Goal: Task Accomplishment & Management: Manage account settings

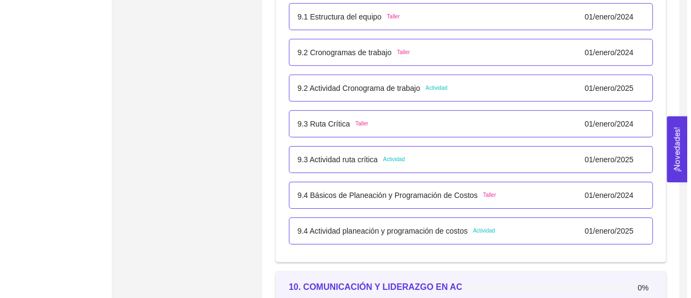
scroll to position [3716, 0]
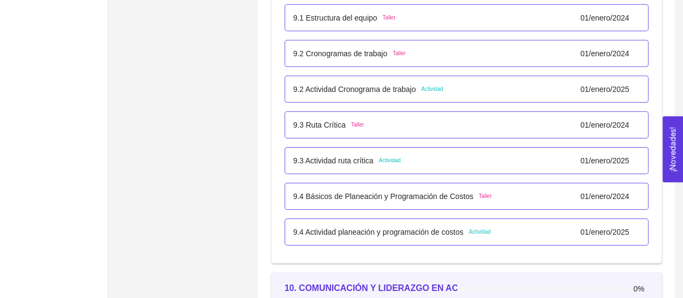
click at [394, 87] on p "9.2 Actividad Cronograma de trabajo" at bounding box center [354, 89] width 123 height 12
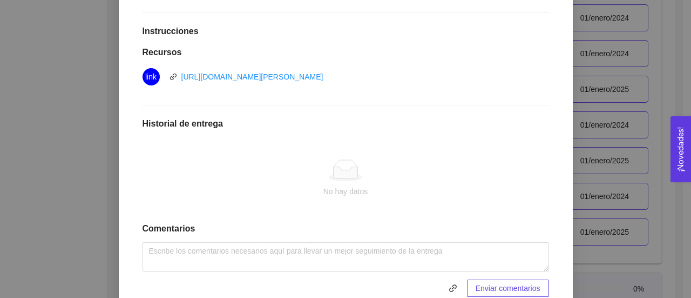
scroll to position [341, 0]
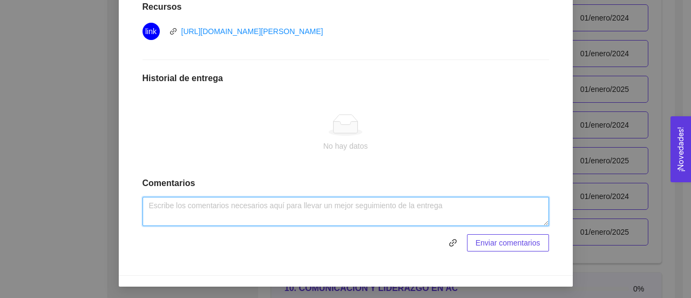
click at [328, 206] on textarea at bounding box center [346, 211] width 407 height 29
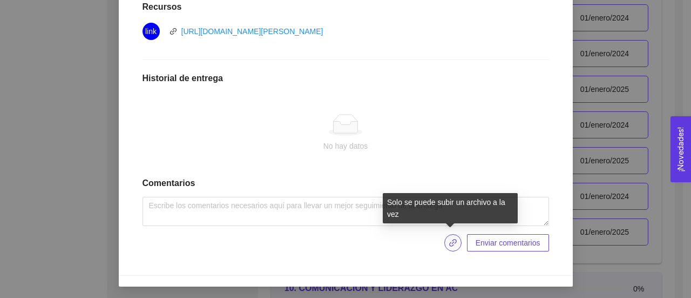
click at [445, 242] on span "link" at bounding box center [453, 242] width 16 height 9
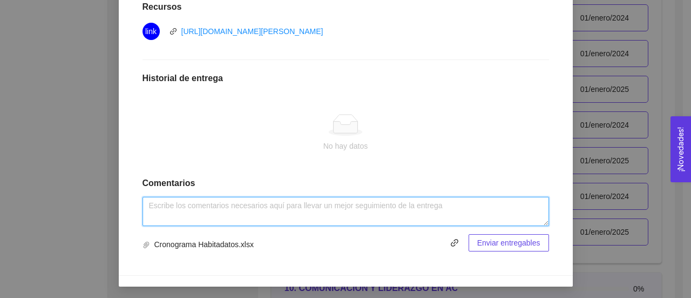
click at [341, 213] on textarea at bounding box center [346, 211] width 407 height 29
type textarea "f"
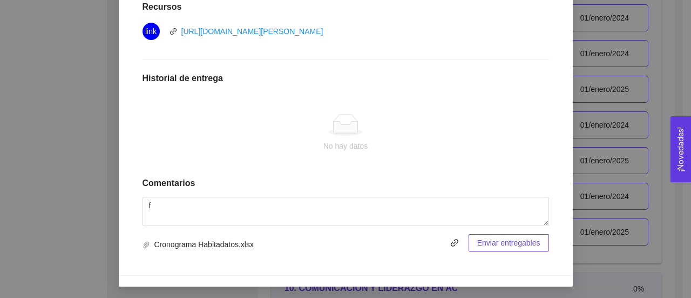
click at [510, 243] on span "Enviar entregables" at bounding box center [508, 243] width 63 height 12
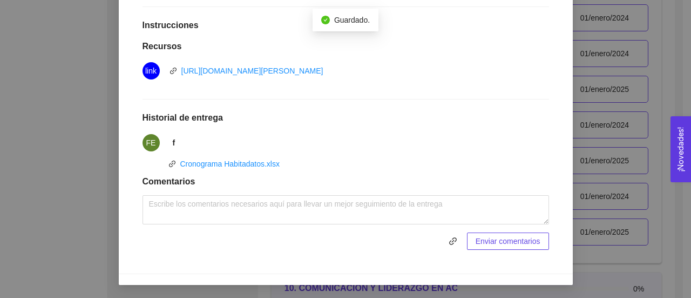
scroll to position [300, 0]
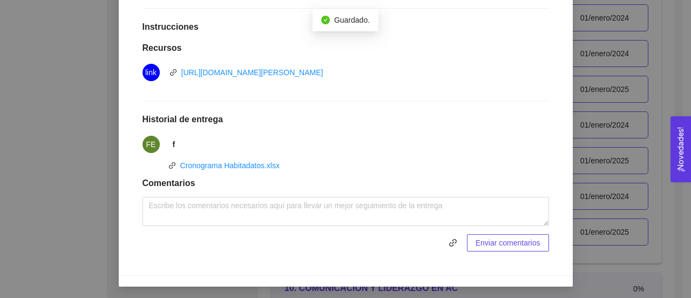
click at [90, 146] on div "9. OPERACIONES El emprendedor podrá planear, programar y estructurar costos y e…" at bounding box center [345, 149] width 691 height 298
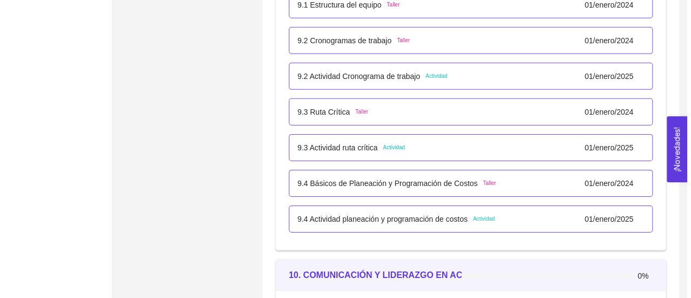
scroll to position [3734, 0]
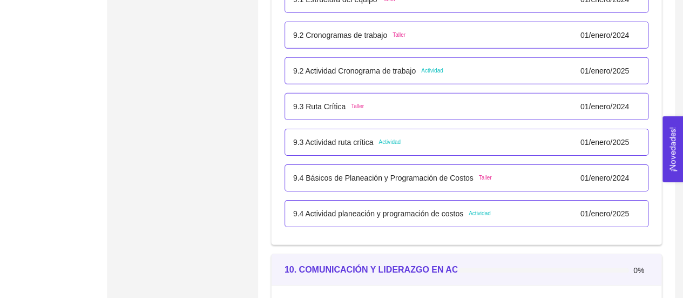
click at [325, 141] on p "9.3 Actividad ruta crítica" at bounding box center [333, 142] width 80 height 12
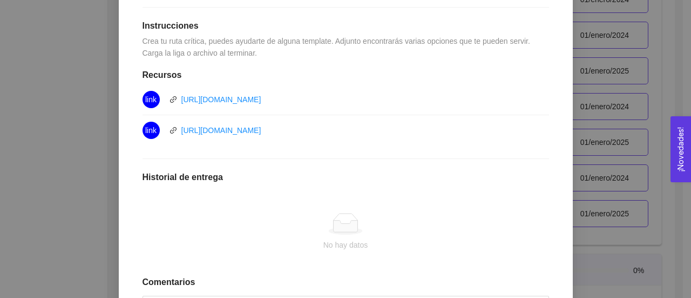
scroll to position [290, 0]
click at [261, 99] on link "https://miro.com/es/plantillas/diagrama-de-pert/" at bounding box center [221, 99] width 80 height 9
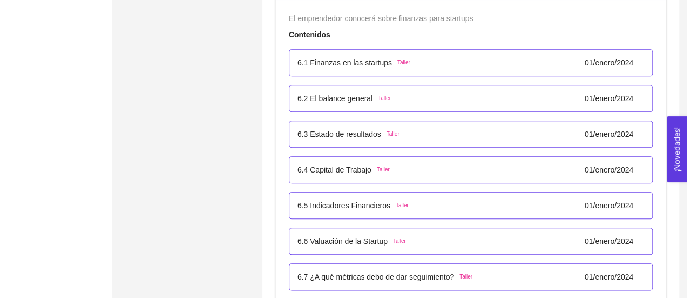
scroll to position [2542, 0]
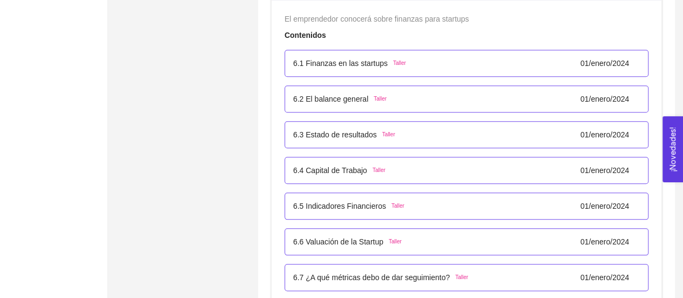
click at [355, 129] on p "6.3 Estado de resultados" at bounding box center [335, 135] width 84 height 12
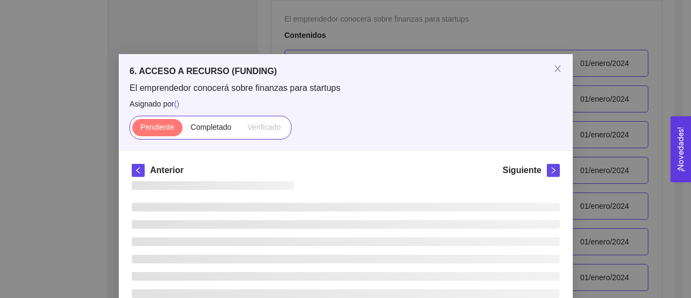
click at [355, 129] on div "Pendiente Completado Verificado" at bounding box center [346, 128] width 433 height 24
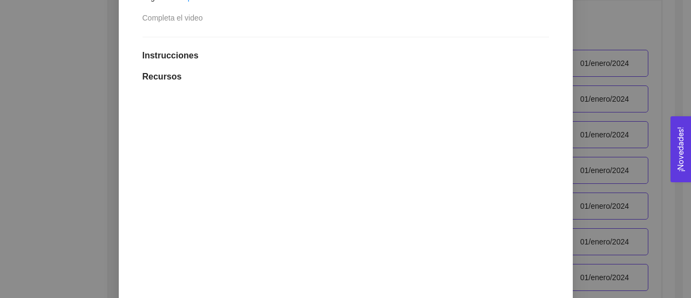
scroll to position [260, 0]
click at [18, 68] on div "6. ACCESO A RECURSO (FUNDING) El emprendedor conocerá sobre finanzas para start…" at bounding box center [345, 149] width 691 height 298
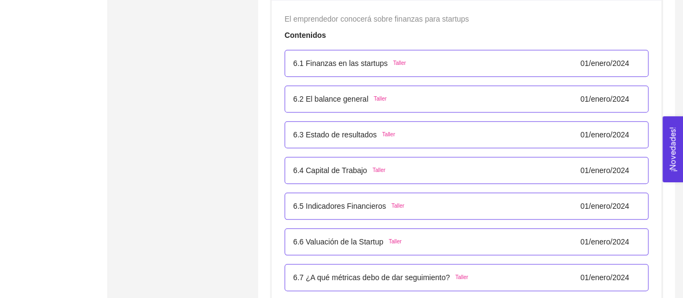
click at [322, 57] on p "6.1 Finanzas en las startups" at bounding box center [340, 63] width 95 height 12
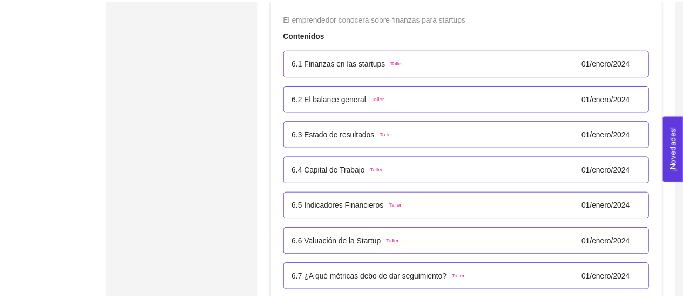
scroll to position [25, 0]
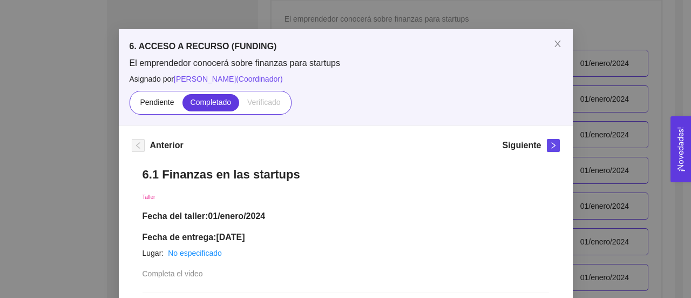
click at [91, 174] on div "6. ACCESO A RECURSO (FUNDING) El emprendedor conocerá sobre finanzas para start…" at bounding box center [345, 149] width 691 height 298
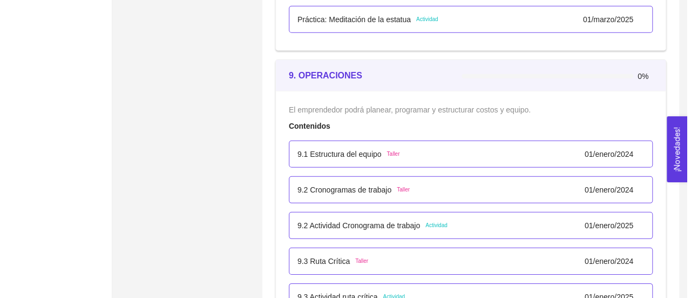
scroll to position [3581, 0]
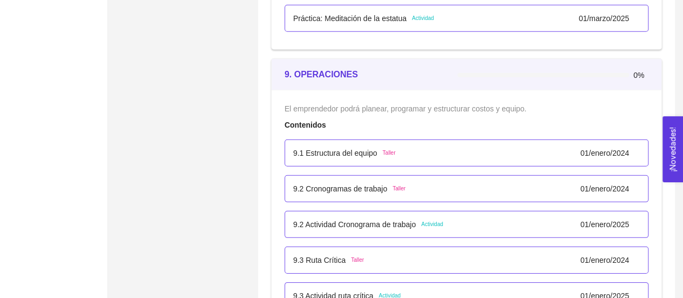
click at [451, 220] on div "9.2 Actividad Cronograma de trabajo Actividad [DATE]" at bounding box center [466, 224] width 347 height 12
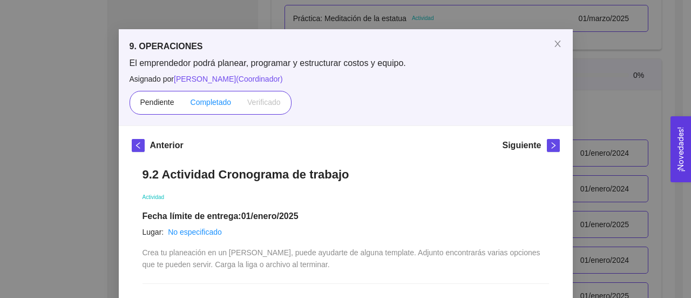
click at [205, 99] on span "Completado" at bounding box center [211, 102] width 41 height 9
click at [183, 105] on input "Completado" at bounding box center [183, 105] width 0 height 0
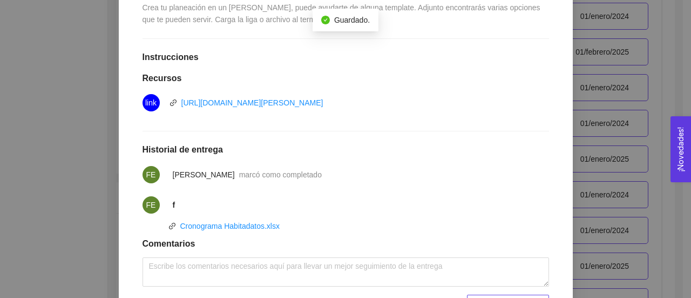
scroll to position [330, 0]
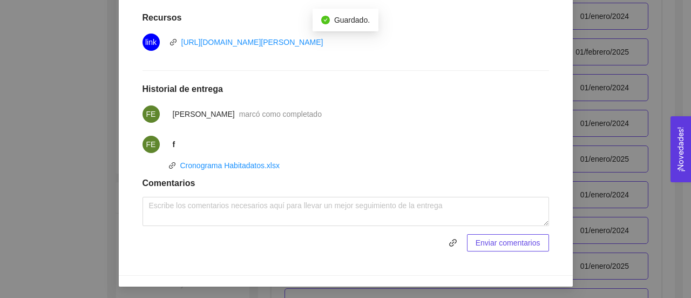
click at [57, 203] on div "9. OPERACIONES El emprendedor podrá planear, programar y estructurar costos y e…" at bounding box center [345, 149] width 691 height 298
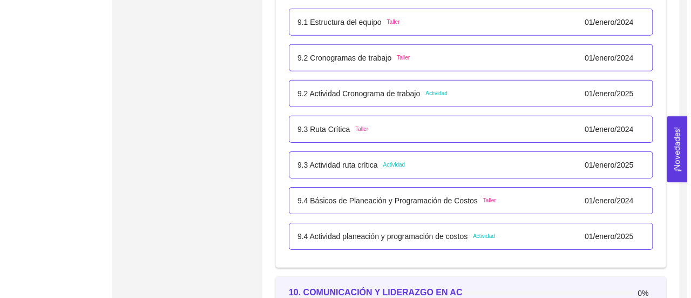
scroll to position [3715, 0]
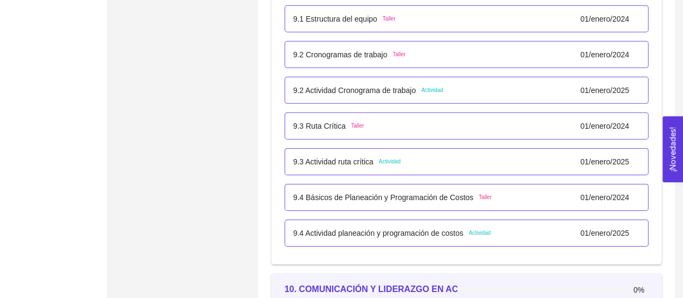
click at [394, 128] on div "9.3 Ruta Crítica Taller [DATE]" at bounding box center [467, 125] width 364 height 27
click at [324, 120] on p "9.3 Ruta Crítica" at bounding box center [319, 126] width 52 height 12
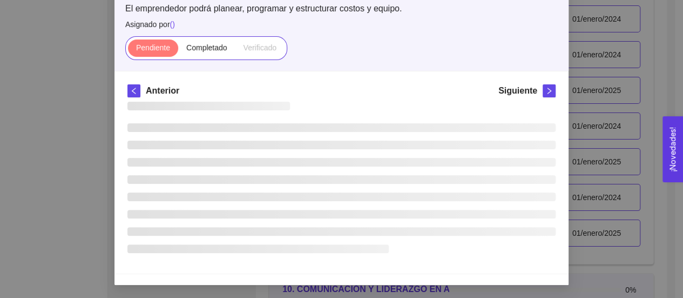
scroll to position [25, 0]
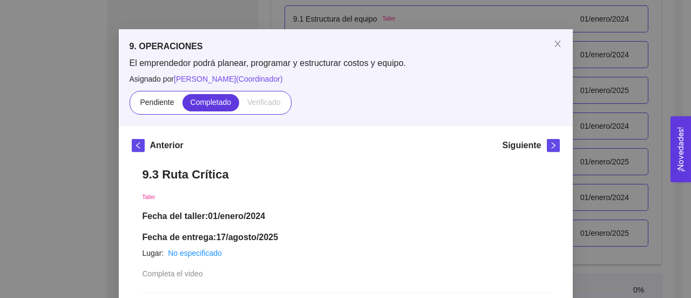
click at [84, 199] on div "9. OPERACIONES El emprendedor podrá planear, programar y estructurar costos y e…" at bounding box center [345, 149] width 691 height 298
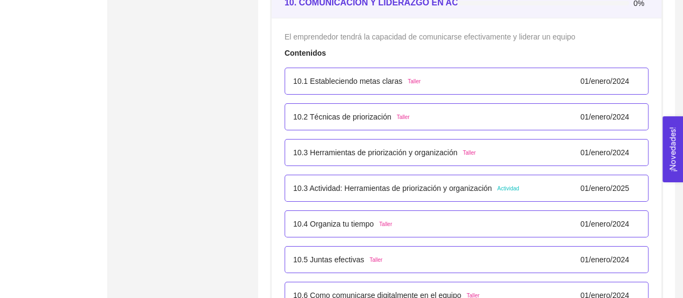
scroll to position [4002, 0]
